Goal: Navigation & Orientation: Find specific page/section

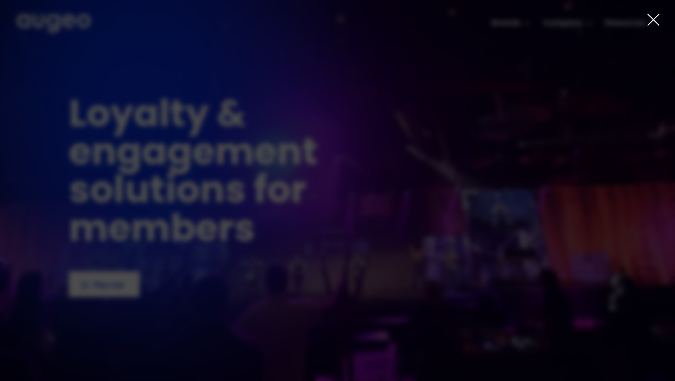
click at [657, 19] on icon at bounding box center [653, 20] width 14 height 14
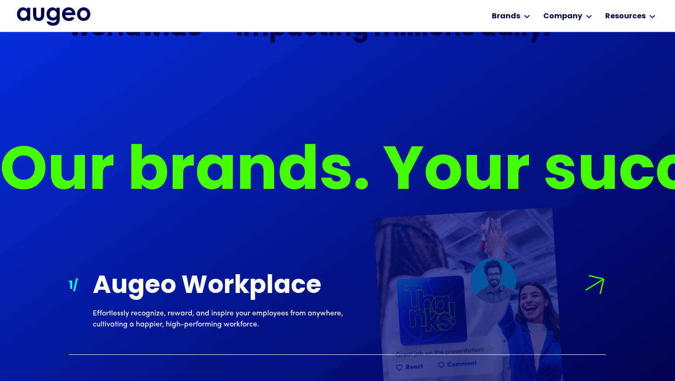
scroll to position [710, 0]
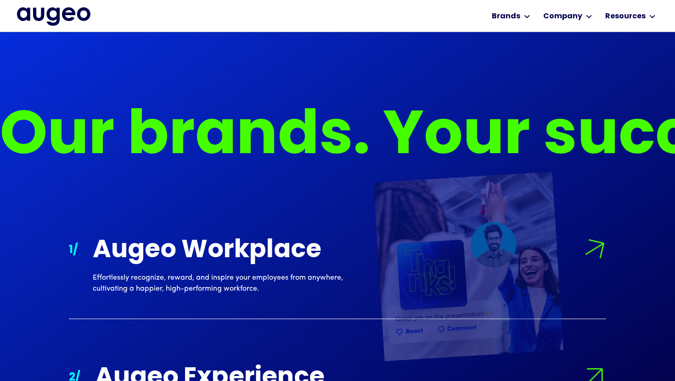
click at [583, 256] on div "Augeo Workplace Effortlessly recognize, reward, and inspire your employees from…" at bounding box center [349, 266] width 513 height 56
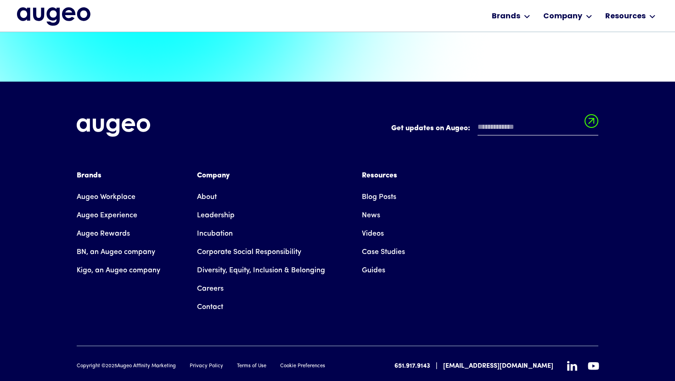
scroll to position [2078, 0]
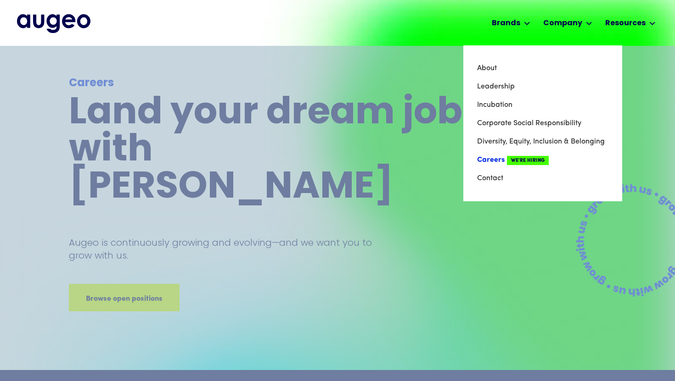
click at [506, 159] on link "Careers We're Hiring" at bounding box center [542, 160] width 131 height 18
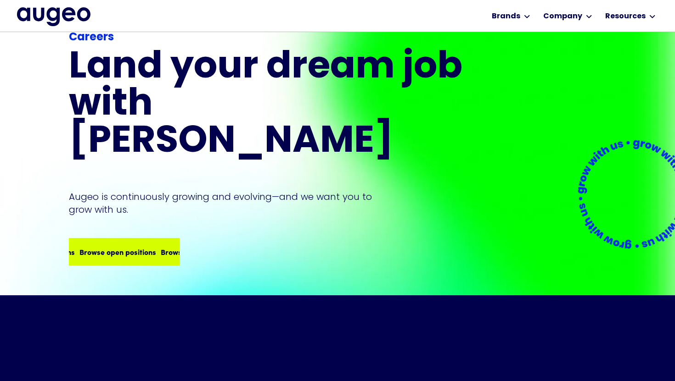
scroll to position [49, 0]
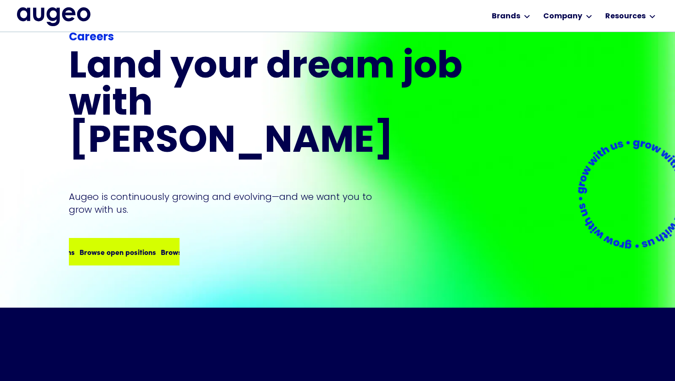
click at [161, 246] on div "Browse open positions" at bounding box center [199, 251] width 77 height 11
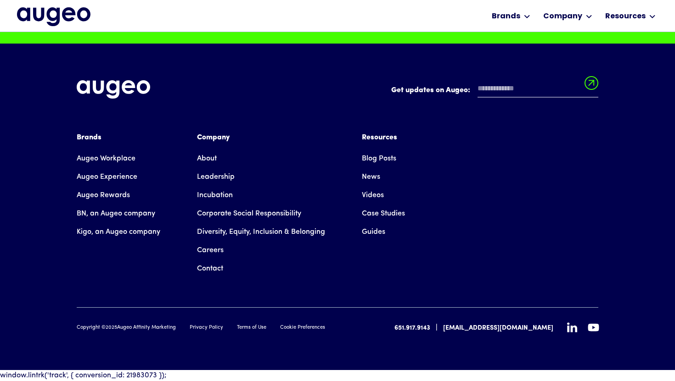
scroll to position [2382, 0]
